Goal: Task Accomplishment & Management: Use online tool/utility

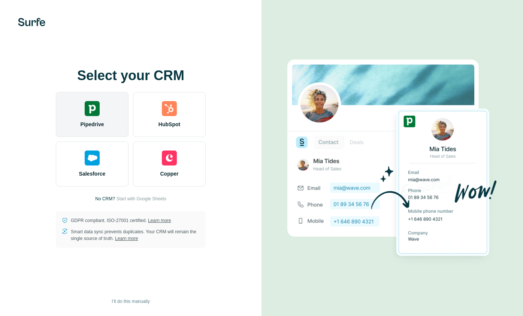
click at [96, 119] on div "Pipedrive" at bounding box center [92, 114] width 73 height 45
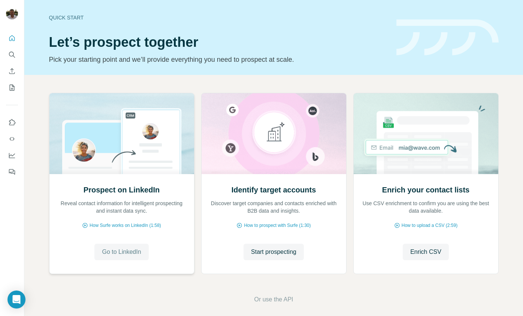
click at [122, 248] on span "Go to LinkedIn" at bounding box center [121, 252] width 39 height 9
click at [120, 252] on span "Go to LinkedIn" at bounding box center [121, 252] width 39 height 9
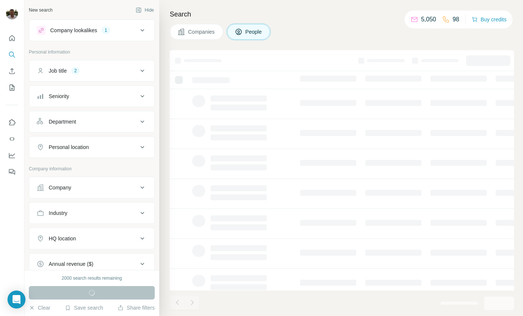
click at [116, 73] on div "Job title 2" at bounding box center [87, 70] width 101 height 7
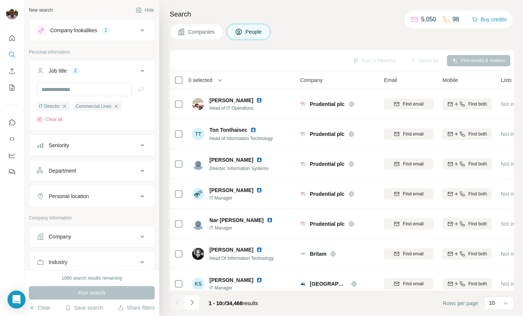
click at [116, 73] on div "Job title 2" at bounding box center [87, 70] width 101 height 7
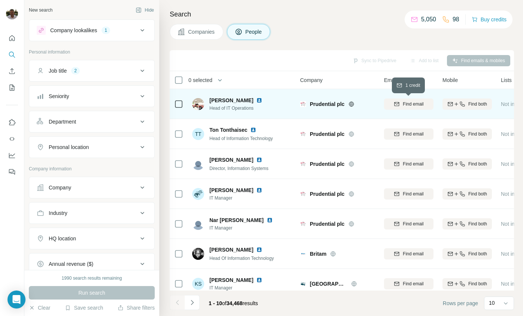
click at [408, 103] on span "Find email" at bounding box center [413, 104] width 21 height 7
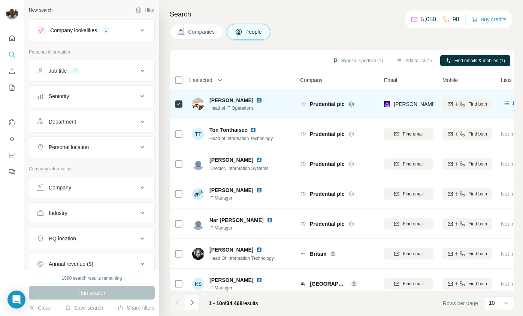
click at [262, 100] on img at bounding box center [259, 100] width 6 height 6
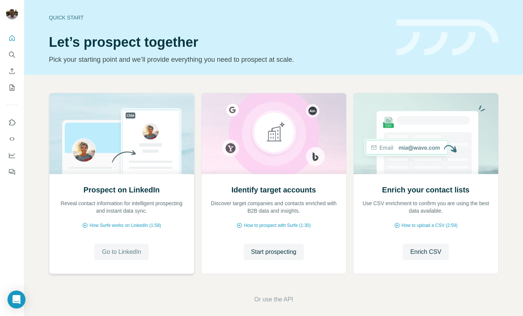
click at [118, 250] on span "Go to LinkedIn" at bounding box center [121, 252] width 39 height 9
